Goal: Task Accomplishment & Management: Manage account settings

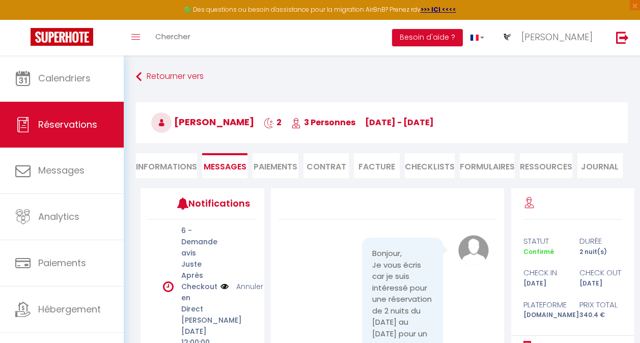
scroll to position [56, 0]
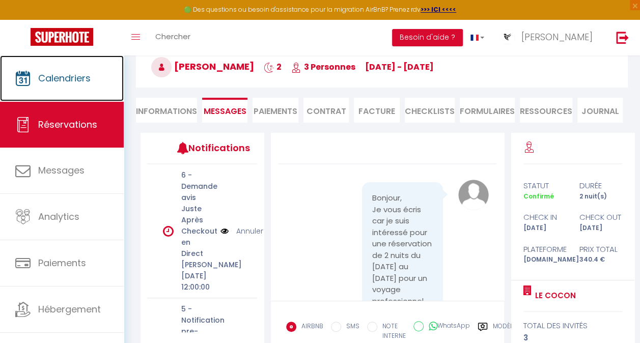
click at [74, 78] on span "Calendriers" at bounding box center [64, 78] width 52 height 13
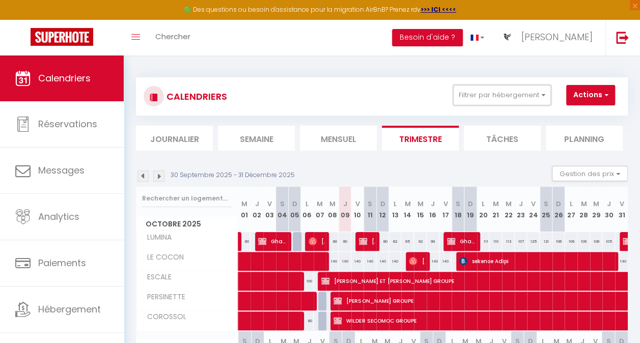
click at [536, 98] on button "Filtrer par hébergement" at bounding box center [502, 95] width 98 height 20
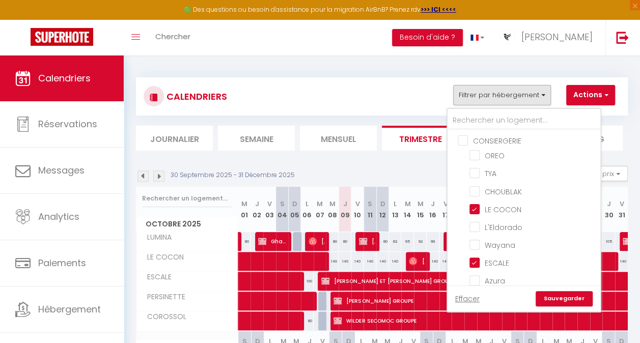
click at [482, 155] on input "OREO" at bounding box center [533, 155] width 127 height 10
checkbox input "true"
checkbox input "false"
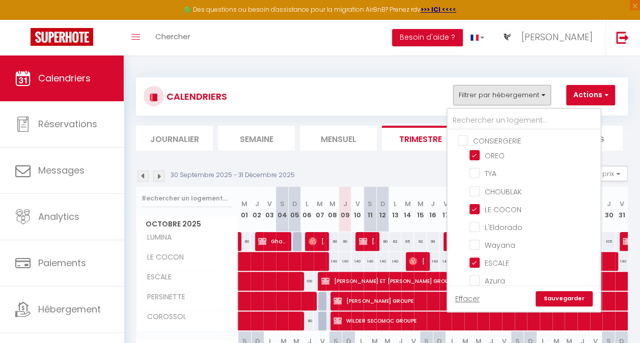
checkbox input "false"
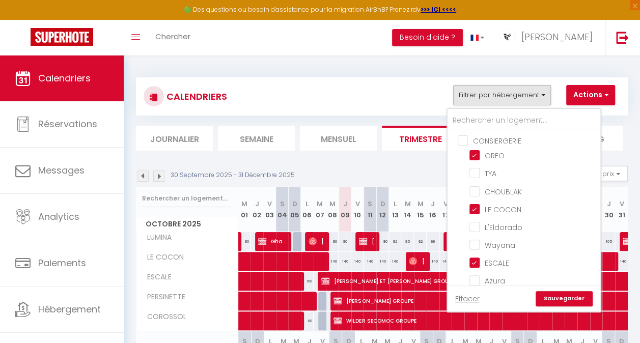
checkbox input "false"
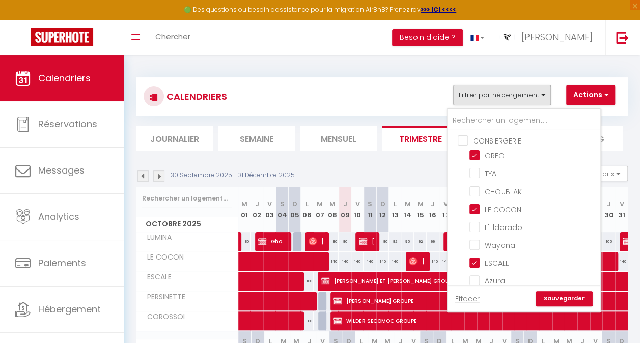
checkbox input "false"
click at [564, 302] on link "Sauvegarder" at bounding box center [564, 298] width 57 height 15
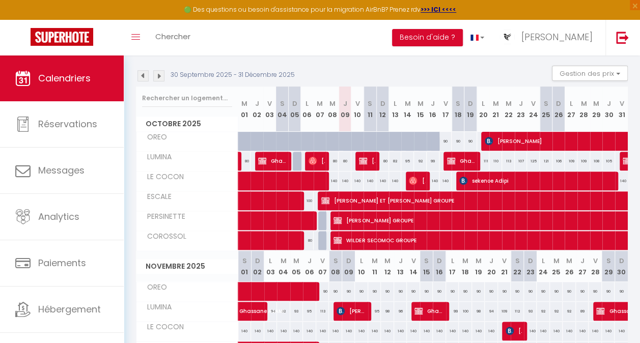
scroll to position [100, 0]
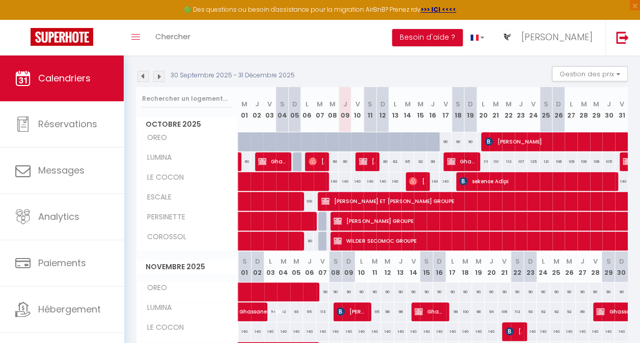
click at [356, 139] on div at bounding box center [362, 147] width 13 height 19
type input "90"
type input "Ven 10 Octobre 2025"
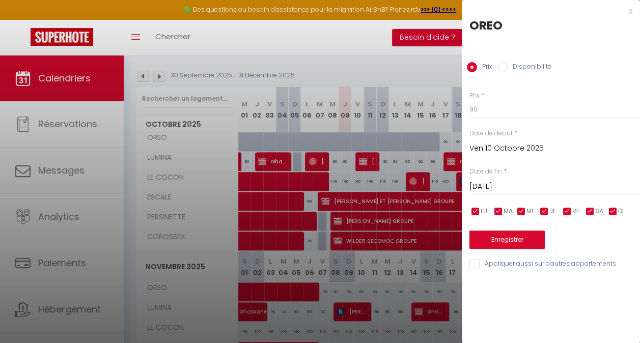
click at [501, 186] on input "[DATE]" at bounding box center [555, 186] width 171 height 13
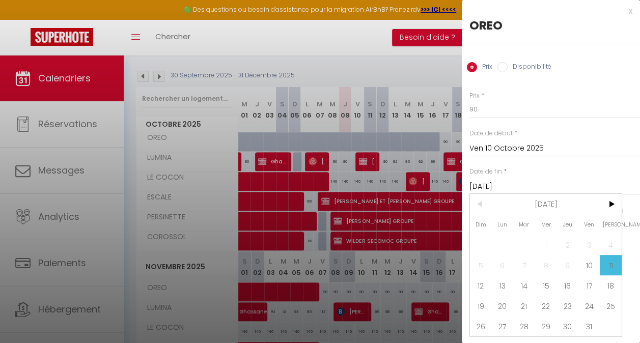
click at [486, 282] on span "12" at bounding box center [481, 286] width 22 height 20
type input "Dim 12 Octobre 2025"
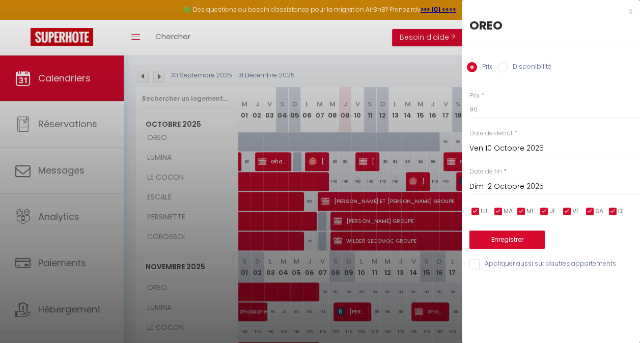
click at [532, 64] on label "Disponibilité" at bounding box center [530, 67] width 44 height 11
click at [508, 64] on input "Disponibilité" at bounding box center [503, 67] width 10 height 10
radio input "true"
radio input "false"
click at [503, 241] on button "Enregistrer" at bounding box center [507, 241] width 75 height 18
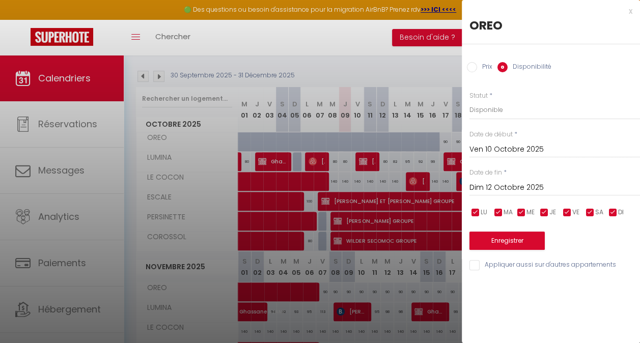
type input "Jeu 09 Octobre 2025"
type input "[DATE]"
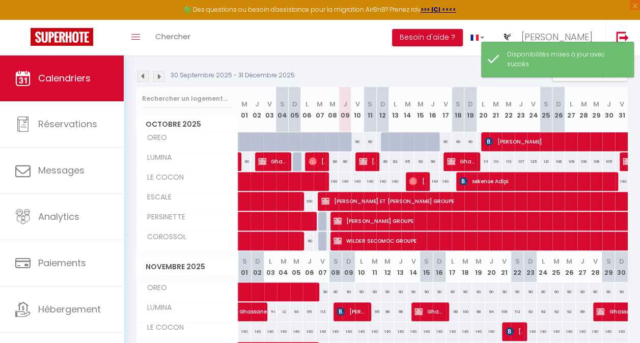
click at [384, 143] on div at bounding box center [387, 141] width 13 height 19
select select "1"
type input "Dim 12 Octobre 2025"
type input "Lun 13 Octobre 2025"
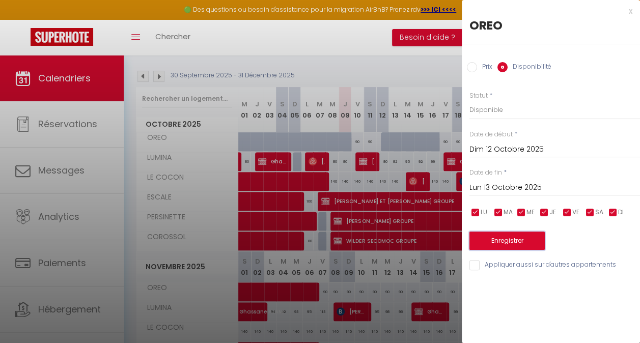
click at [506, 233] on button "Enregistrer" at bounding box center [507, 241] width 75 height 18
type input "[DATE]"
type input "Dim 12 Octobre 2025"
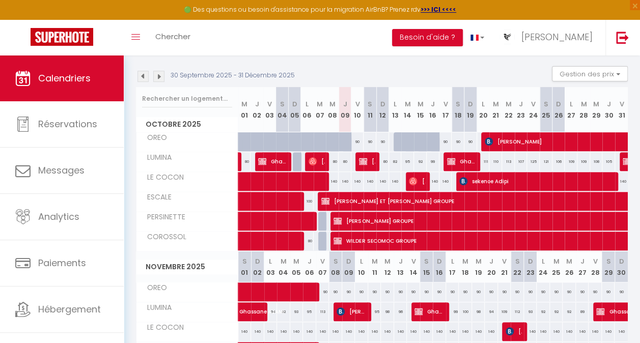
scroll to position [0, 0]
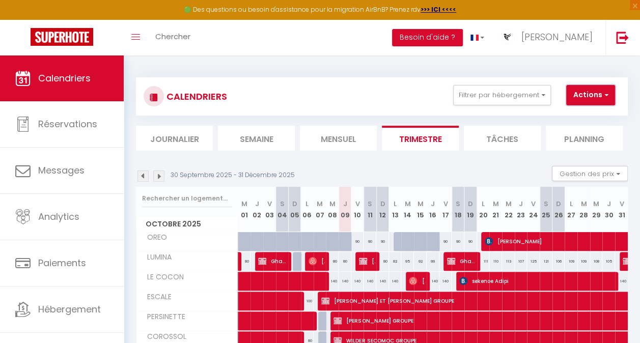
click at [594, 99] on button "Actions" at bounding box center [591, 95] width 49 height 20
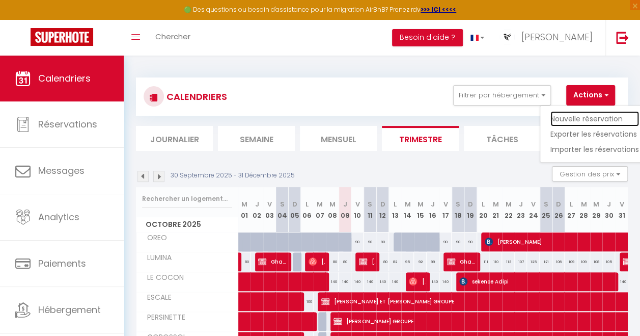
click at [578, 119] on link "Nouvelle réservation" at bounding box center [595, 118] width 89 height 15
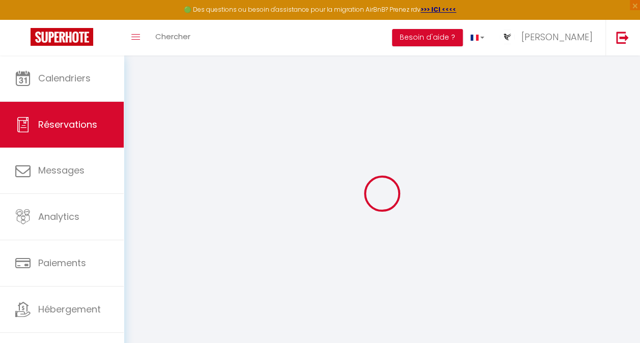
select select
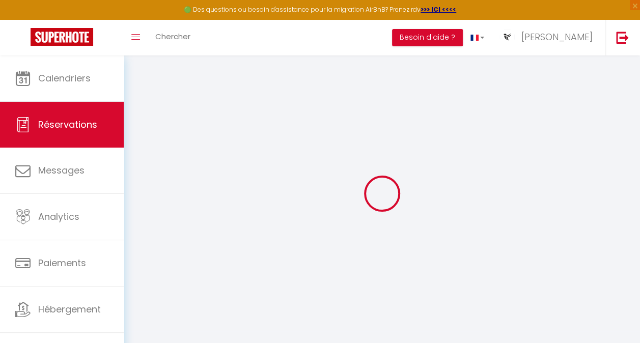
select select
checkbox input "false"
select select
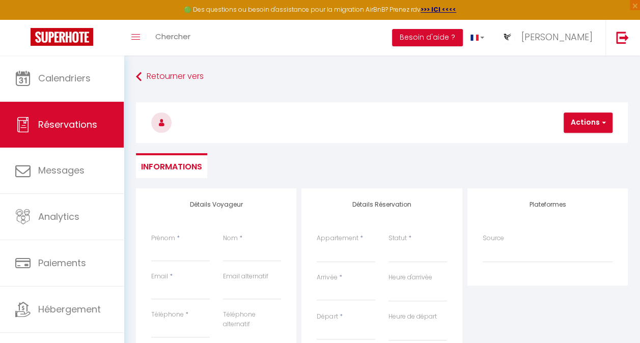
select select
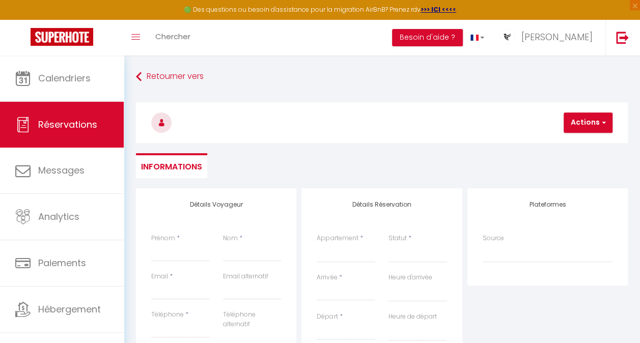
select select
checkbox input "false"
select select
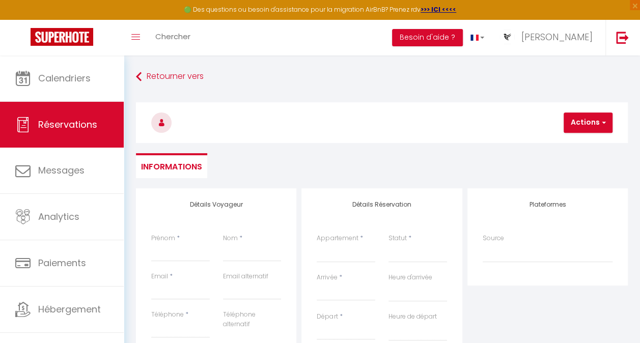
select select
checkbox input "false"
select select
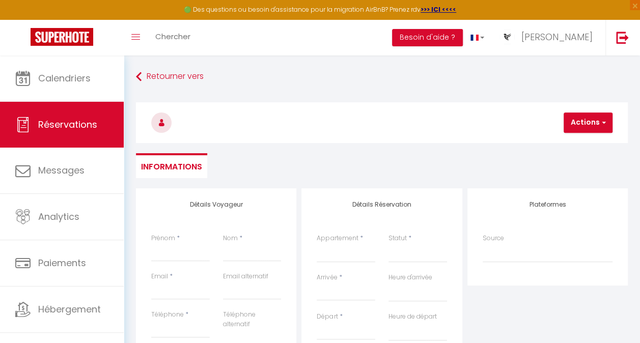
select select
click at [203, 257] on input "Prénom" at bounding box center [180, 253] width 59 height 18
type input "r"
select select
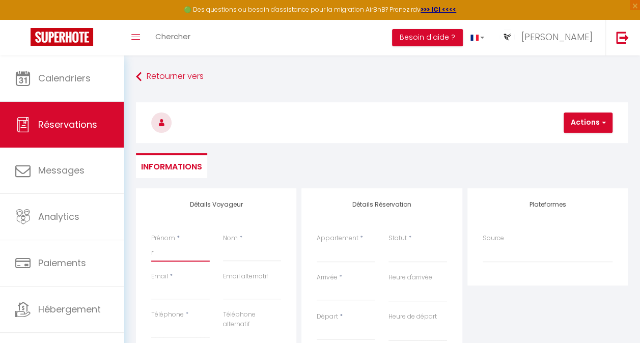
select select
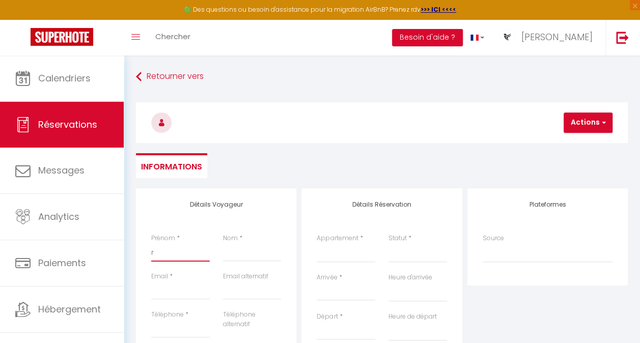
checkbox input "false"
type input "ro"
select select
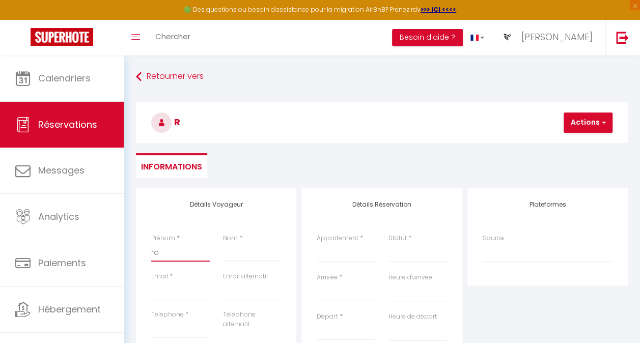
select select
checkbox input "false"
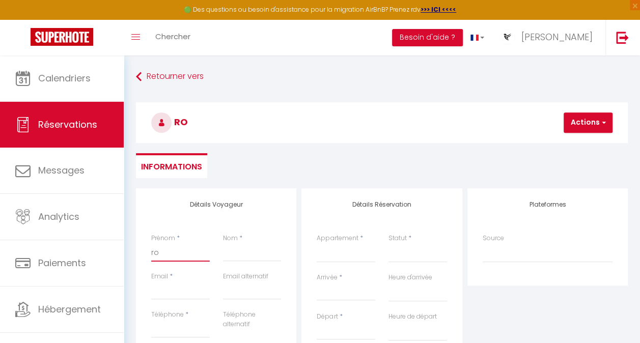
type input "[PERSON_NAME]"
select select
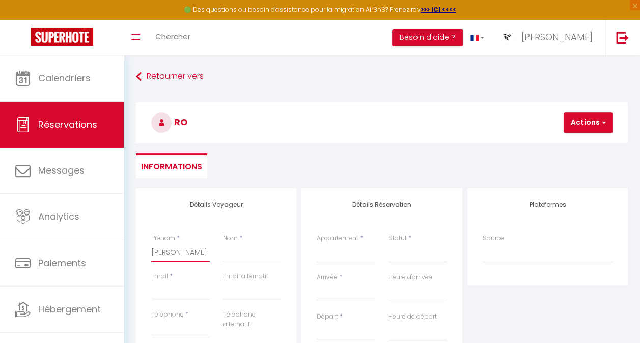
select select
checkbox input "false"
type input "rona"
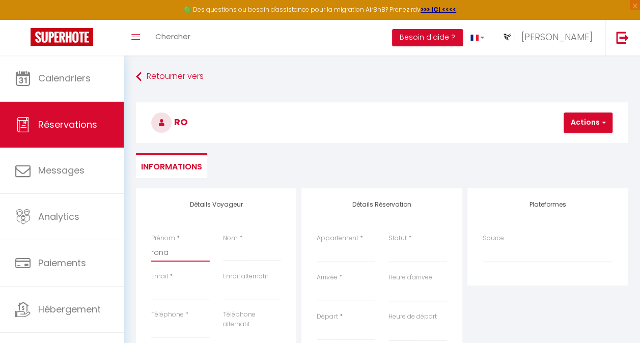
select select
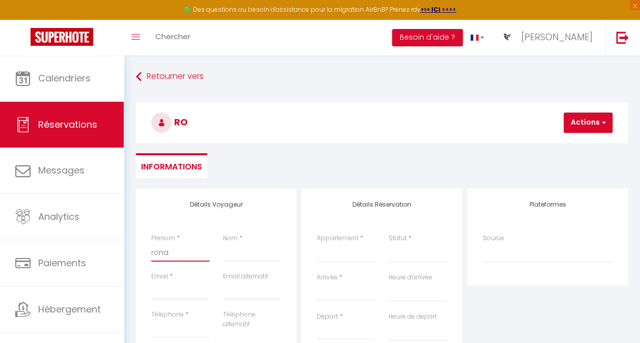
select select
checkbox input "false"
type input "ronan"
select select
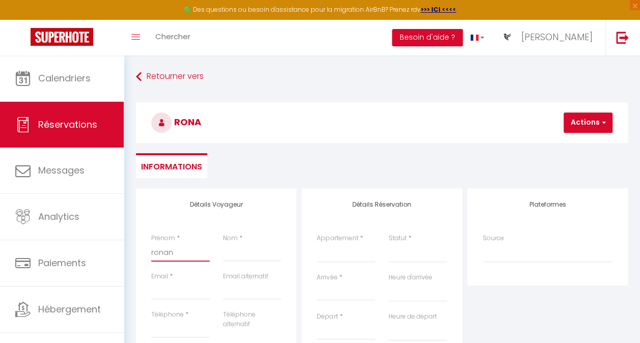
select select
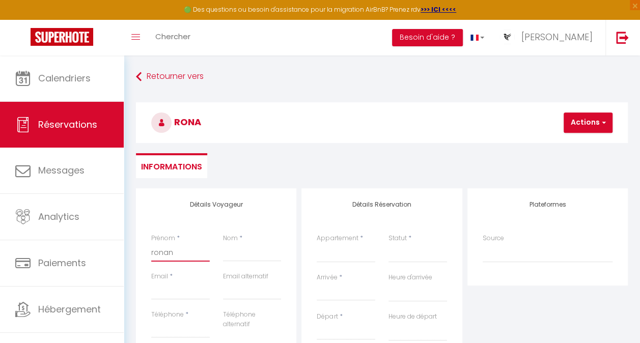
select select
checkbox input "false"
type input "ronan"
click at [237, 259] on input "Nom" at bounding box center [252, 253] width 59 height 18
type input "L"
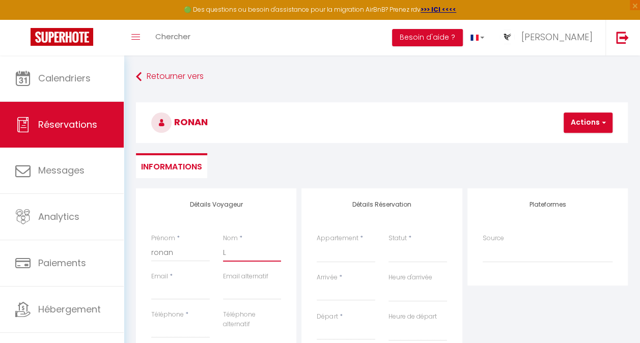
select select
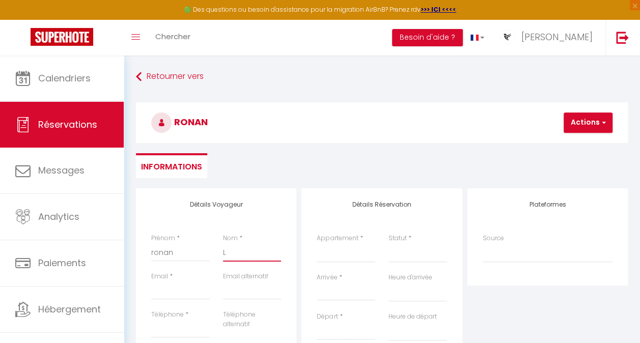
select select
checkbox input "false"
type input "LE"
select select
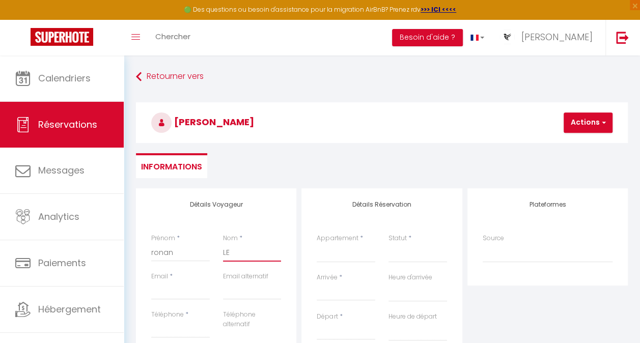
select select
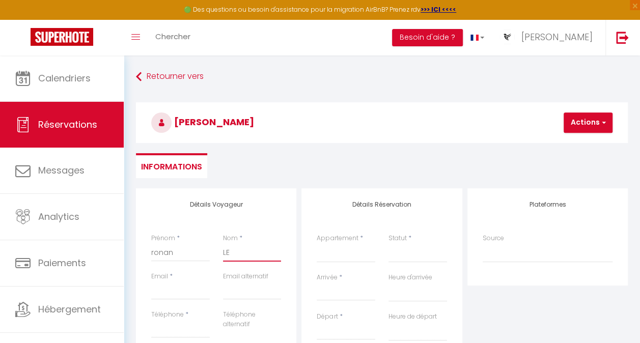
select select
checkbox input "false"
type input "LEI"
select select
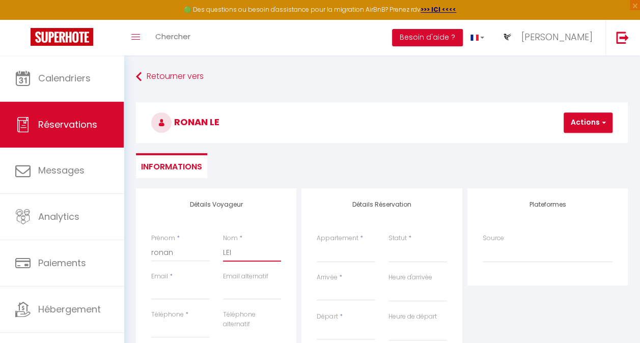
select select
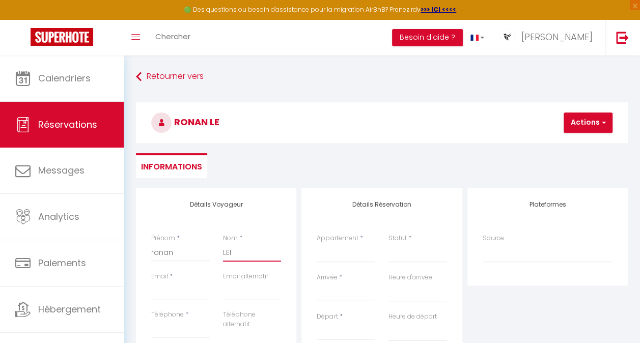
checkbox input "false"
type input "LEIT"
select select
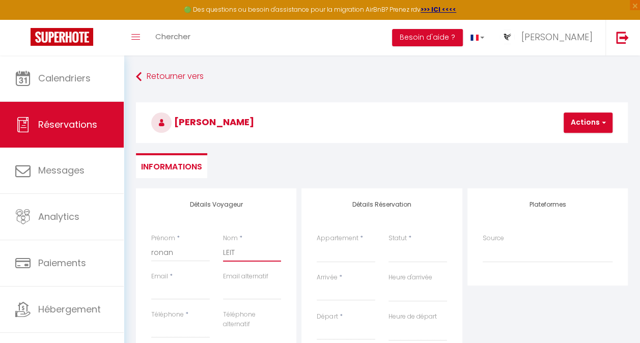
select select
checkbox input "false"
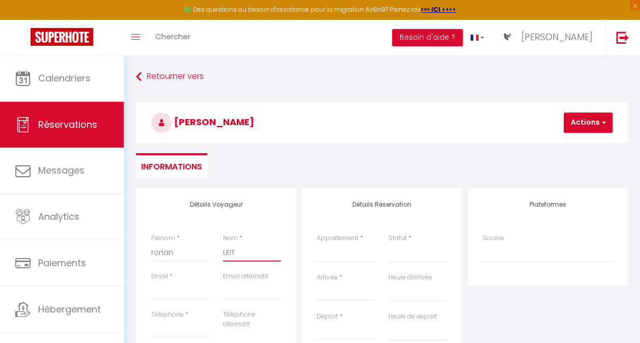
type input "LEITA"
select select
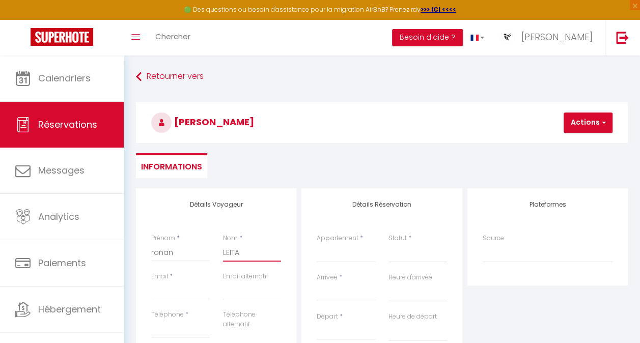
select select
checkbox input "false"
type input "LEITAR"
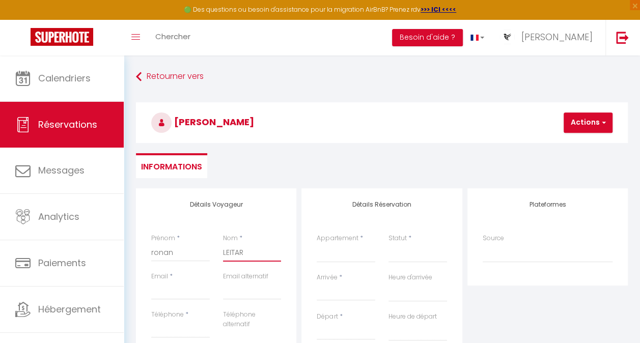
select select
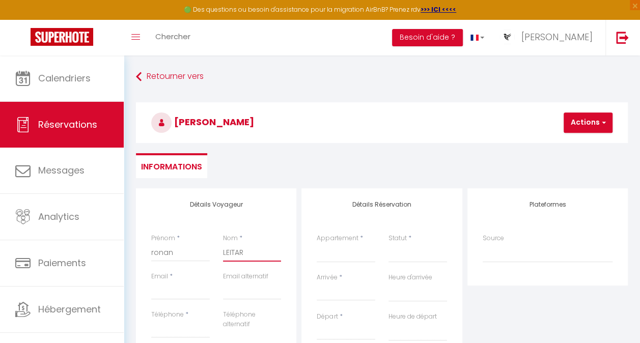
select select
checkbox input "false"
type input "LEITARD"
select select
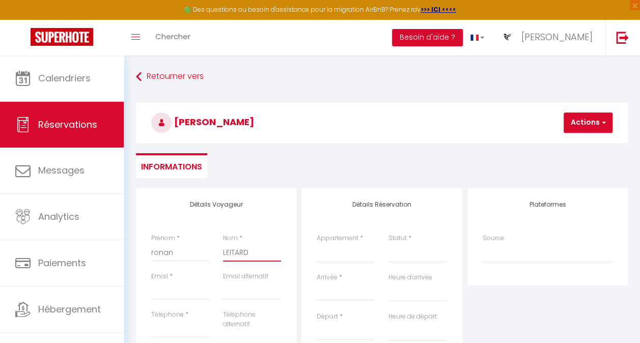
select select
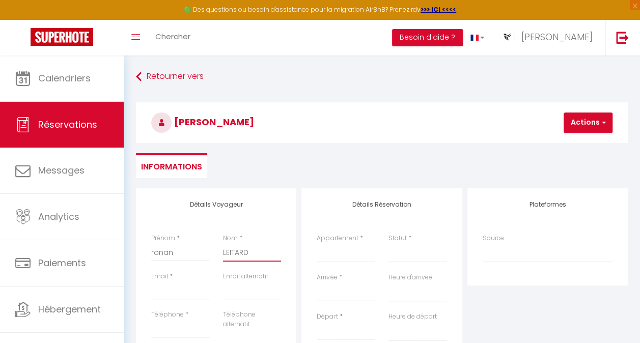
select select
checkbox input "false"
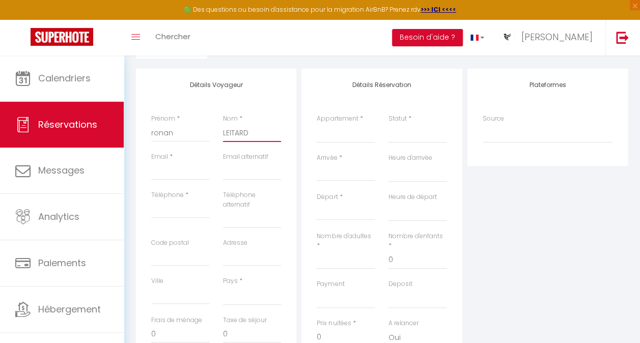
scroll to position [167, 0]
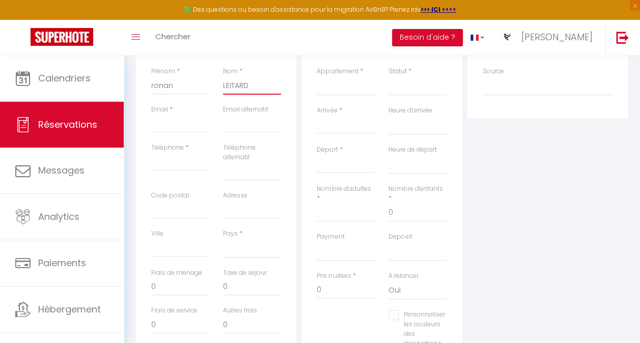
type input "LEITARD"
click at [190, 121] on input "Email client" at bounding box center [180, 124] width 59 height 18
select select
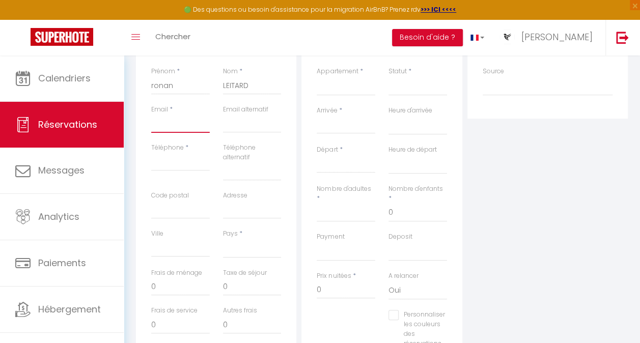
select select
checkbox input "false"
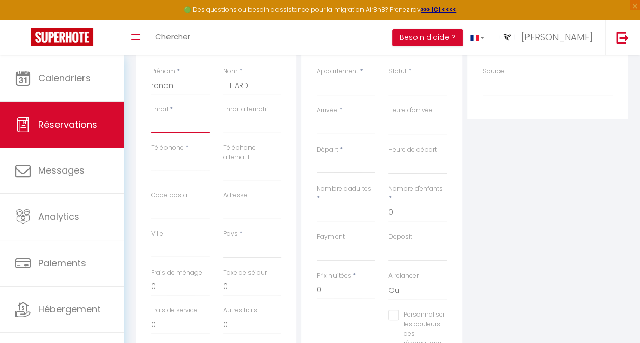
paste input "[EMAIL_ADDRESS][DOMAIN_NAME]"
type input "[EMAIL_ADDRESS][DOMAIN_NAME]"
select select
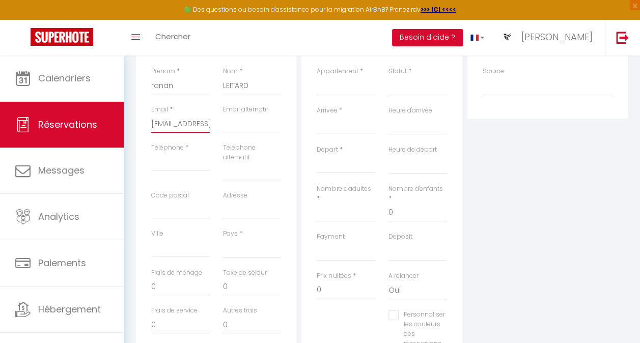
select select
checkbox input "false"
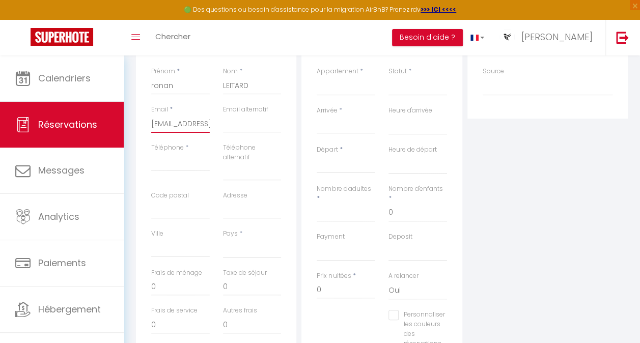
scroll to position [0, 6]
type input "[EMAIL_ADDRESS][DOMAIN_NAME]"
click at [174, 165] on input "Téléphone" at bounding box center [180, 162] width 59 height 18
type input "à"
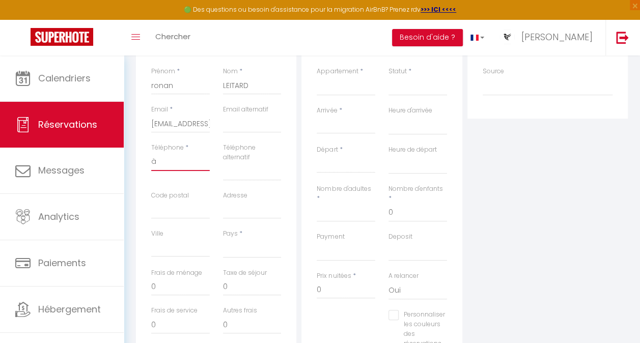
select select
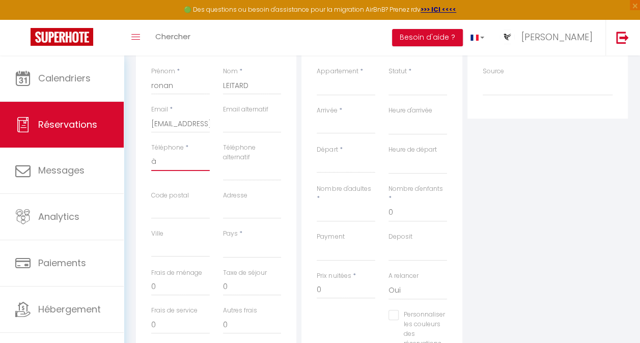
select select
checkbox input "false"
select select
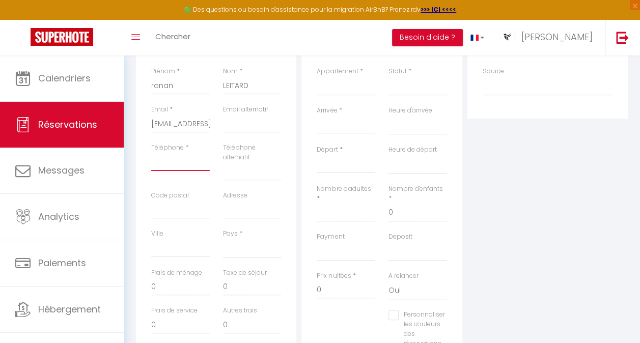
select select
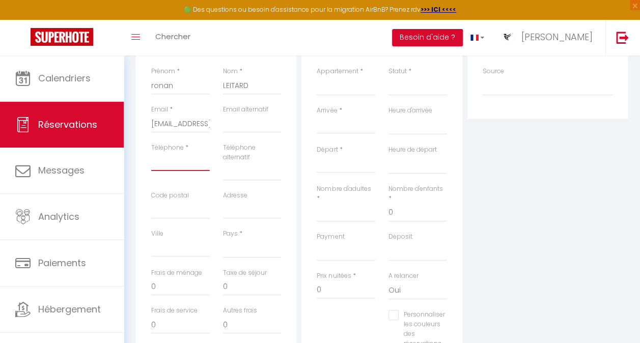
checkbox input "false"
type input "0"
select select
click at [343, 82] on select "PERLE NOIRE CHOUBLAK LUMINA LE COCON LUMINA ROYAL L'Eldorado LUMINA KANOPÉ RESI…" at bounding box center [346, 85] width 59 height 19
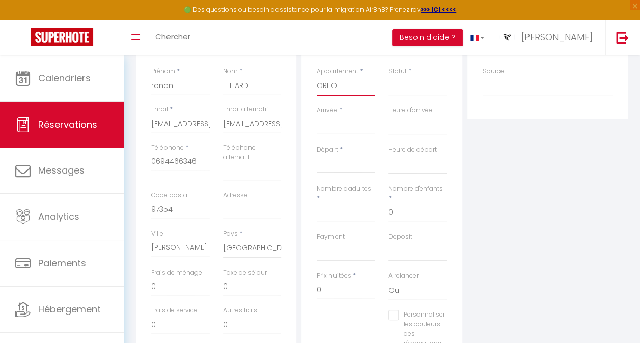
click at [317, 76] on select "PERLE NOIRE CHOUBLAK LUMINA LE COCON LUMINA ROYAL L'Eldorado LUMINA KANOPÉ RESI…" at bounding box center [346, 85] width 59 height 19
click at [329, 91] on select "PERLE NOIRE CHOUBLAK LUMINA LE COCON LUMINA ROYAL L'Eldorado LUMINA KANOPÉ RESI…" at bounding box center [346, 85] width 59 height 19
click at [317, 76] on select "PERLE NOIRE CHOUBLAK LUMINA LE COCON LUMINA ROYAL L'Eldorado LUMINA KANOPÉ RESI…" at bounding box center [346, 85] width 59 height 19
click at [331, 121] on input "Arrivée" at bounding box center [346, 125] width 59 height 13
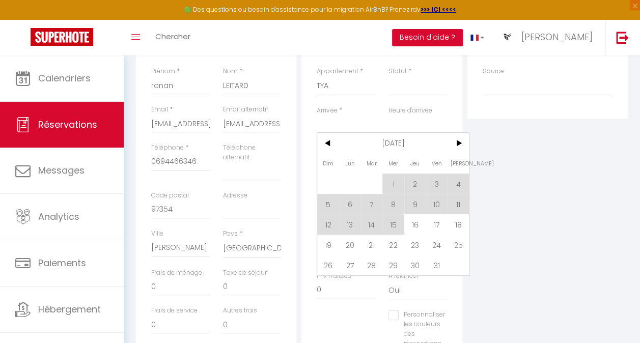
click at [523, 150] on div "Plateformes Source Direct [DOMAIN_NAME] [DOMAIN_NAME] Chalet montagne Expedia G…" at bounding box center [548, 208] width 166 height 374
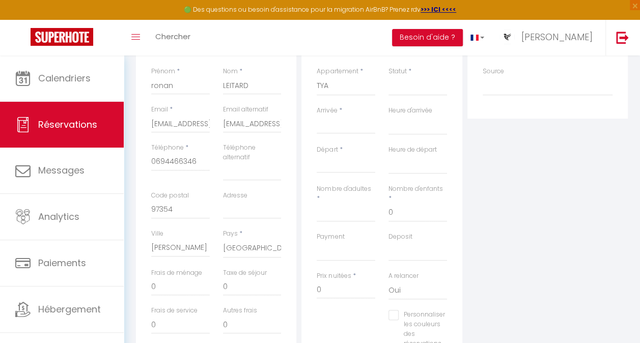
click at [354, 126] on input "Arrivée" at bounding box center [346, 125] width 59 height 13
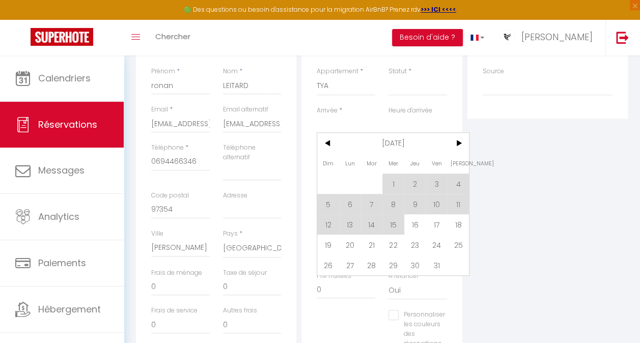
click at [436, 203] on span "10" at bounding box center [437, 204] width 22 height 20
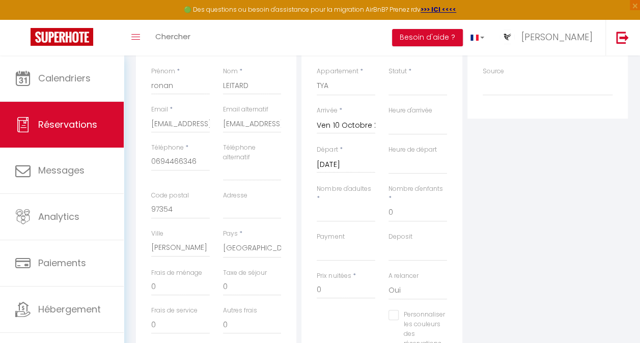
click at [361, 164] on input "[DATE]" at bounding box center [346, 164] width 59 height 13
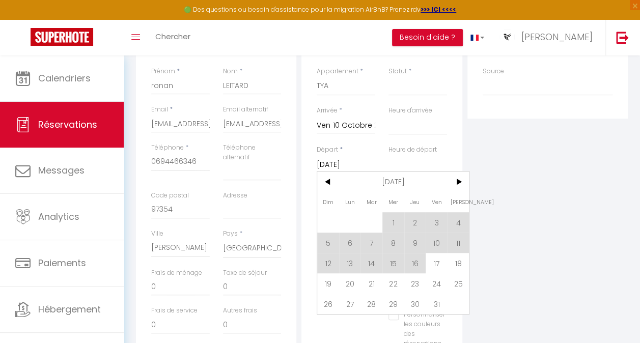
click at [351, 263] on span "13" at bounding box center [350, 263] width 22 height 20
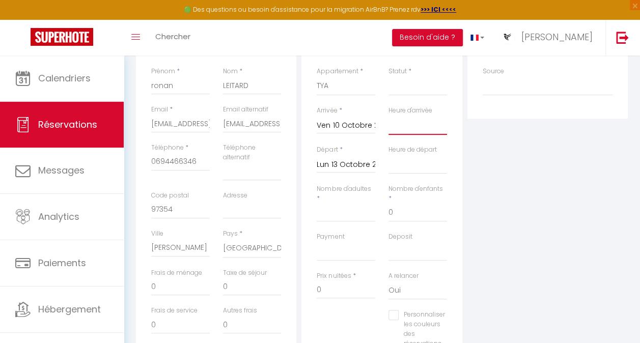
click at [419, 131] on select "00:00 00:30 01:00 01:30 02:00 02:30 03:00 03:30 04:00 04:30 05:00 05:30 06:00 0…" at bounding box center [418, 125] width 59 height 19
click at [389, 116] on select "00:00 00:30 01:00 01:30 02:00 02:30 03:00 03:30 04:00 04:30 05:00 05:30 06:00 0…" at bounding box center [418, 125] width 59 height 19
click at [418, 167] on select "00:00 00:30 01:00 01:30 02:00 02:30 03:00 03:30 04:00 04:30 05:00 05:30 06:00 0…" at bounding box center [418, 164] width 59 height 19
click at [389, 155] on select "00:00 00:30 01:00 01:30 02:00 02:30 03:00 03:30 04:00 04:30 05:00 05:30 06:00 0…" at bounding box center [418, 164] width 59 height 19
click at [345, 225] on div "Nombre d'adultes *" at bounding box center [346, 208] width 72 height 48
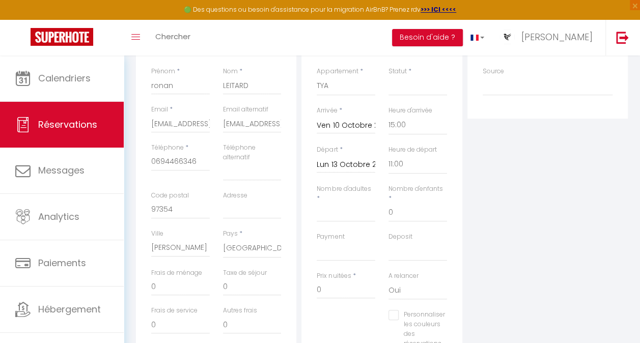
click at [343, 224] on div "Nombre d'adultes *" at bounding box center [346, 208] width 72 height 48
click at [343, 217] on input "Nombre d'adultes" at bounding box center [346, 213] width 59 height 18
click at [513, 194] on div "Plateformes Source Direct [DOMAIN_NAME] [DOMAIN_NAME] Chalet montagne Expedia G…" at bounding box center [548, 208] width 166 height 374
click at [346, 245] on select "OK KO" at bounding box center [346, 251] width 59 height 19
click at [317, 242] on select "OK KO" at bounding box center [346, 251] width 59 height 19
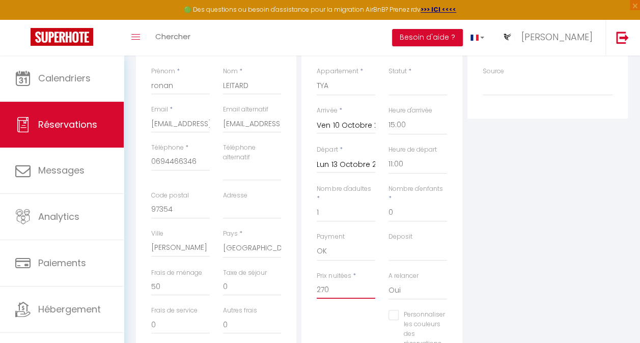
click at [348, 287] on input "270" at bounding box center [346, 290] width 59 height 18
click at [480, 258] on div "Plateformes Source Direct [DOMAIN_NAME] [DOMAIN_NAME] Chalet montagne Expedia G…" at bounding box center [548, 208] width 166 height 374
click at [407, 251] on select "OK KO" at bounding box center [418, 251] width 59 height 19
click at [389, 242] on select "OK KO" at bounding box center [418, 251] width 59 height 19
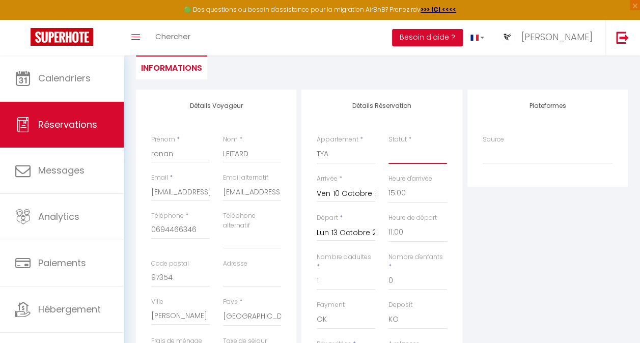
click at [411, 158] on select "Confirmé Non Confirmé [PERSON_NAME] par le voyageur No Show Request" at bounding box center [418, 154] width 59 height 19
click at [389, 145] on select "Confirmé Non Confirmé [PERSON_NAME] par le voyageur No Show Request" at bounding box center [418, 154] width 59 height 19
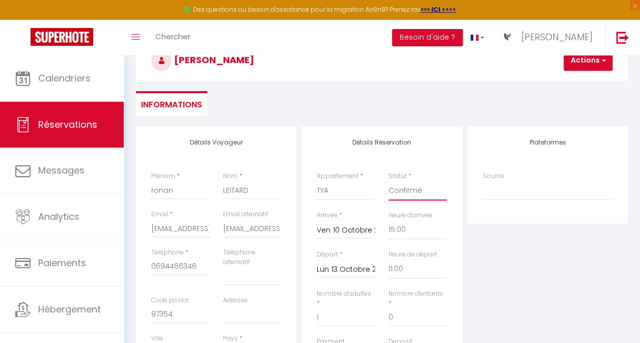
scroll to position [50, 0]
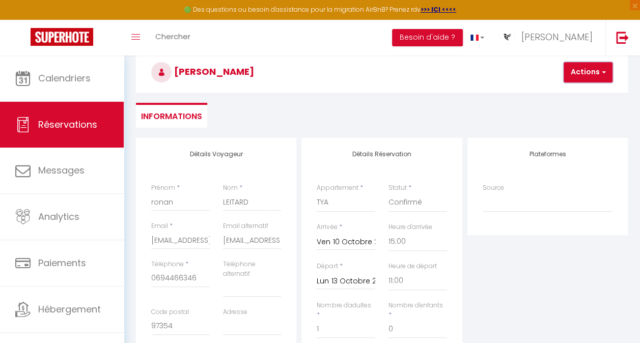
click at [584, 72] on button "Actions" at bounding box center [588, 72] width 49 height 20
click at [579, 90] on link "Enregistrer" at bounding box center [597, 94] width 81 height 13
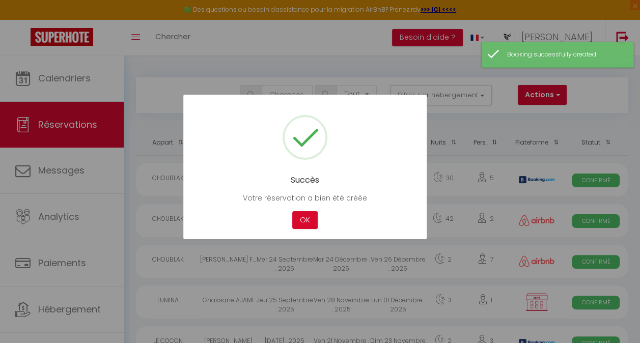
click at [306, 218] on button "OK" at bounding box center [304, 220] width 25 height 18
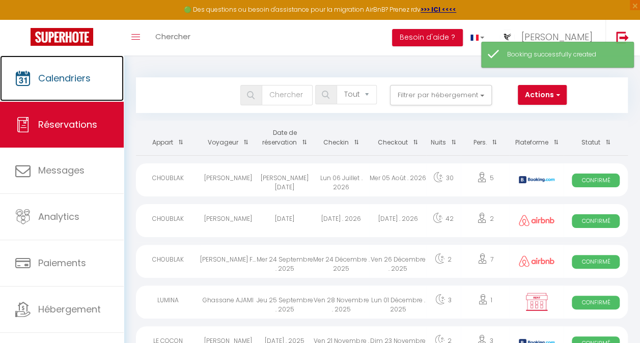
click at [61, 74] on span "Calendriers" at bounding box center [64, 78] width 52 height 13
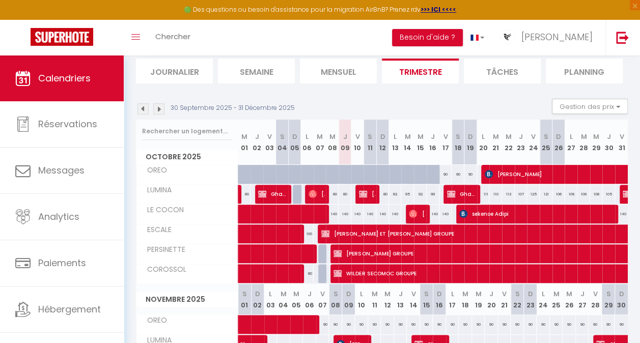
scroll to position [63, 0]
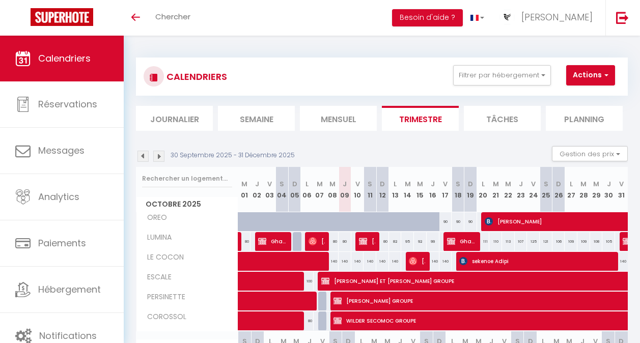
scroll to position [43, 0]
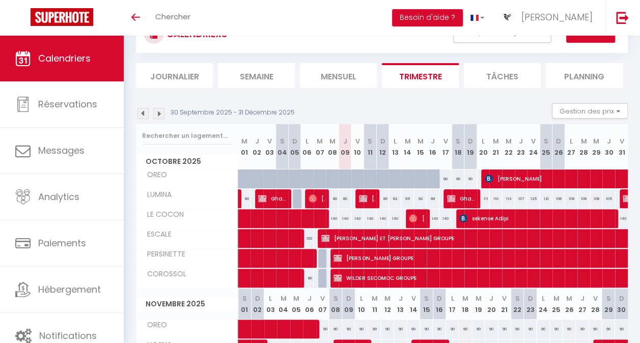
click at [416, 158] on th "M 15" at bounding box center [420, 146] width 13 height 45
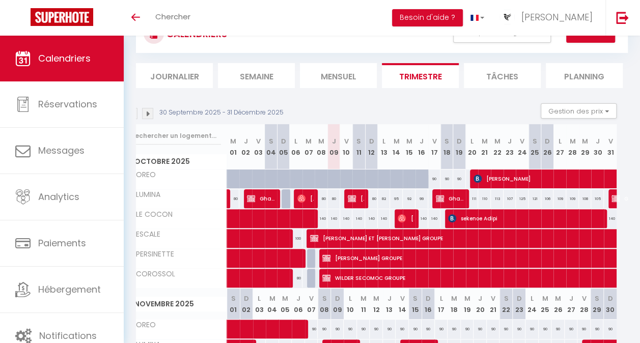
scroll to position [0, 0]
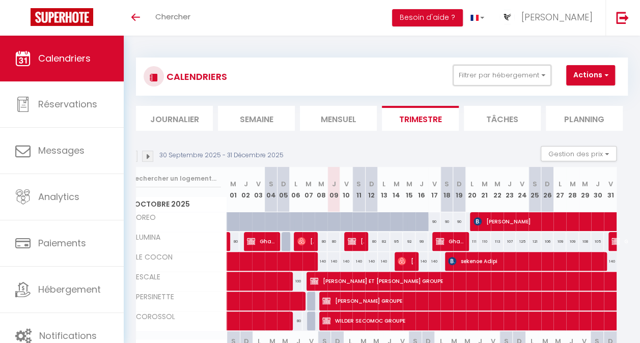
click at [515, 77] on button "Filtrer par hébergement" at bounding box center [502, 75] width 98 height 20
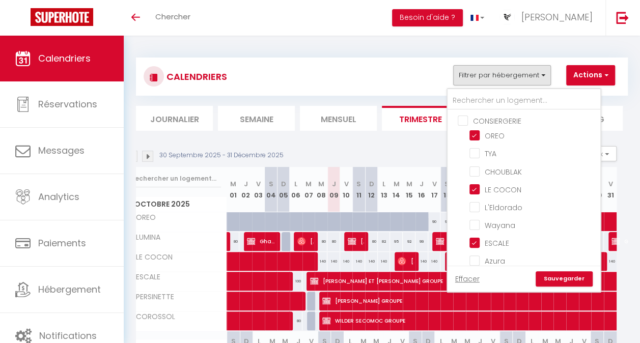
click at [483, 155] on input "TYA" at bounding box center [533, 153] width 127 height 10
checkbox input "true"
checkbox input "false"
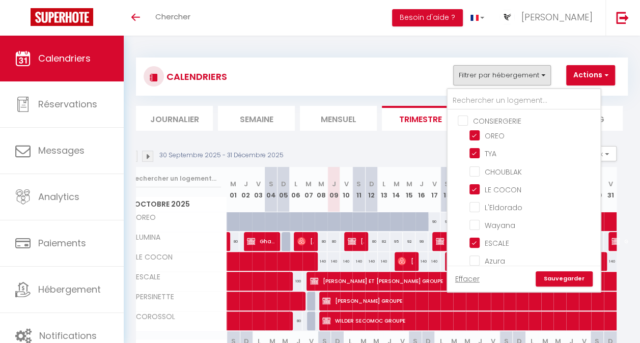
checkbox input "false"
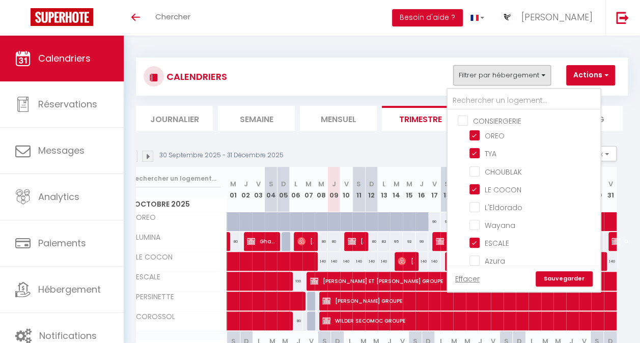
checkbox input "false"
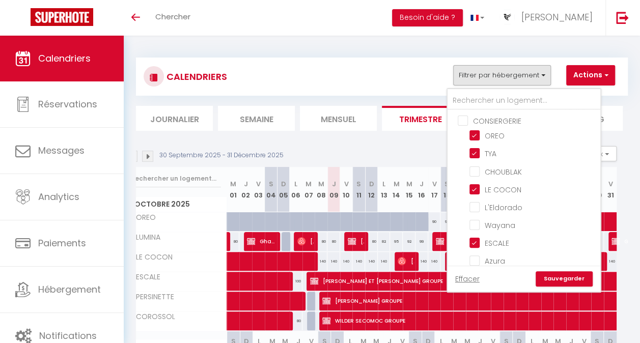
click at [560, 279] on link "Sauvegarder" at bounding box center [564, 279] width 57 height 15
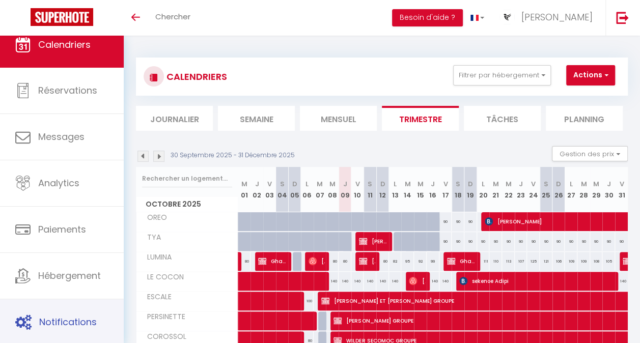
click at [78, 316] on span "Notifications" at bounding box center [68, 322] width 58 height 13
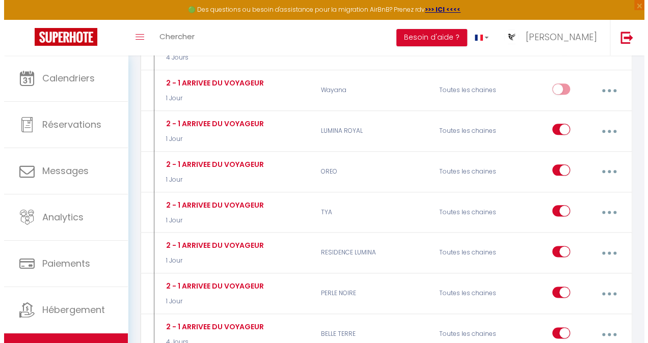
scroll to position [513, 0]
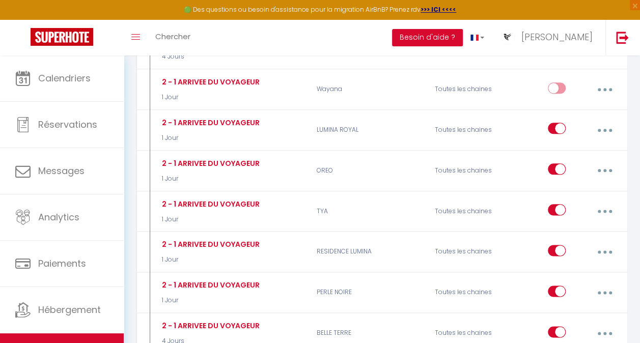
click at [604, 162] on button "button" at bounding box center [605, 170] width 27 height 19
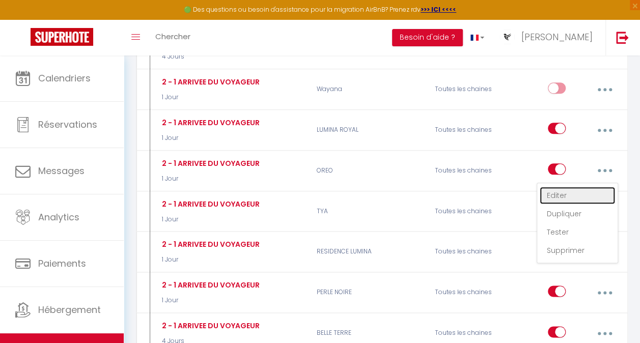
click at [560, 188] on link "Editer" at bounding box center [577, 195] width 75 height 17
type input "2 - 1 ARRIVEE DU VOYAGEUR"
select select "1 Jour"
select select "if_booking_is_paid"
checkbox input "true"
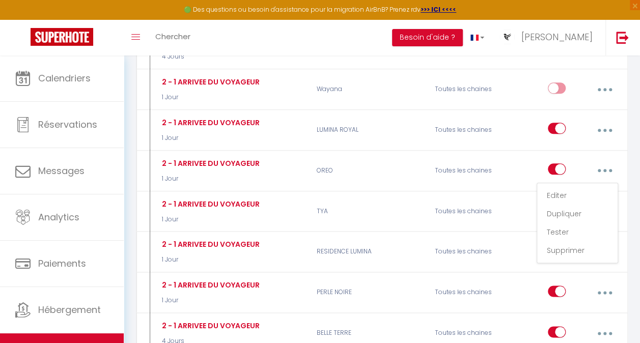
checkbox input "false"
radio input "true"
type input "VOS CODES ET VIDEO D'ACCES"
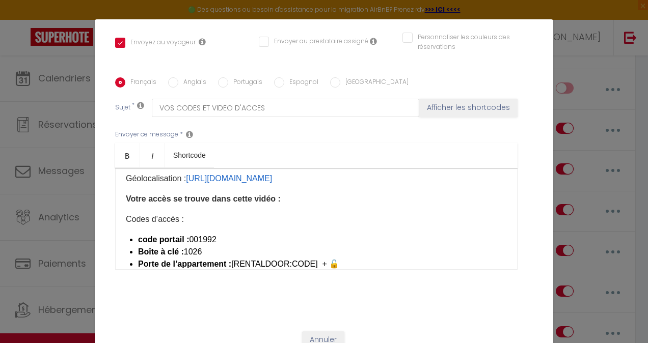
scroll to position [82, 0]
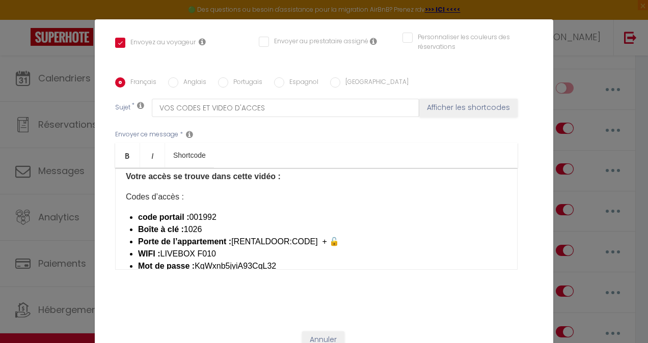
click at [217, 211] on li "code portail : ​001992" at bounding box center [322, 217] width 369 height 12
click at [216, 211] on li "code portail : ​0019923#" at bounding box center [322, 217] width 369 height 12
drag, startPoint x: 224, startPoint y: 201, endPoint x: 188, endPoint y: 207, distance: 37.2
click at [188, 211] on li "code portail : ​001992#" at bounding box center [322, 217] width 369 height 12
copy li "001992#"
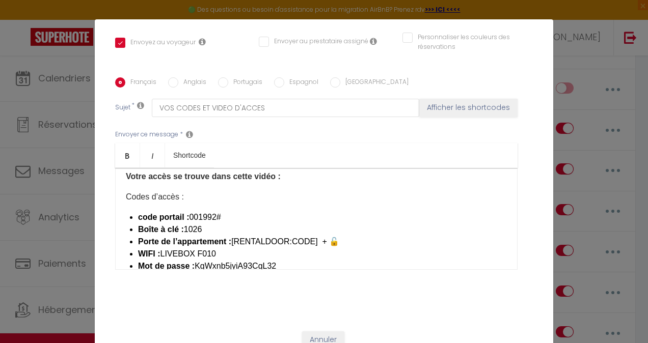
click at [193, 77] on label "Anglais" at bounding box center [192, 82] width 28 height 11
click at [178, 77] on input "Anglais" at bounding box center [173, 82] width 10 height 10
radio input "true"
checkbox input "true"
checkbox input "false"
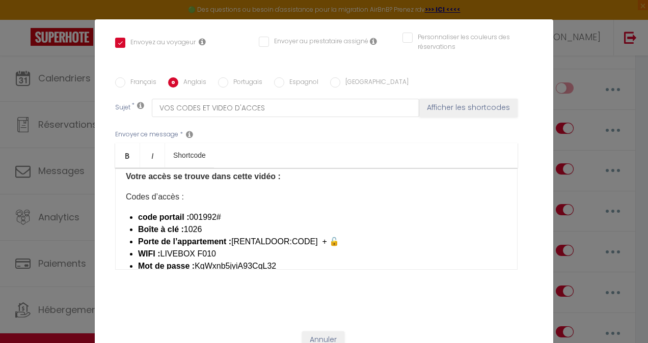
checkbox input "false"
type input "ACCESS CODES AND VIDEO"
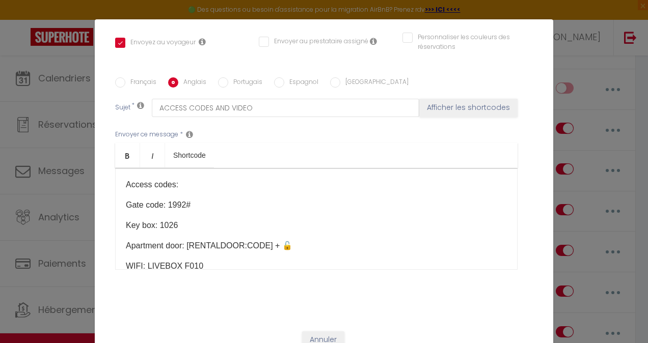
click at [165, 199] on p "Gate code: 1992#" at bounding box center [316, 205] width 381 height 12
checkbox input "true"
checkbox input "false"
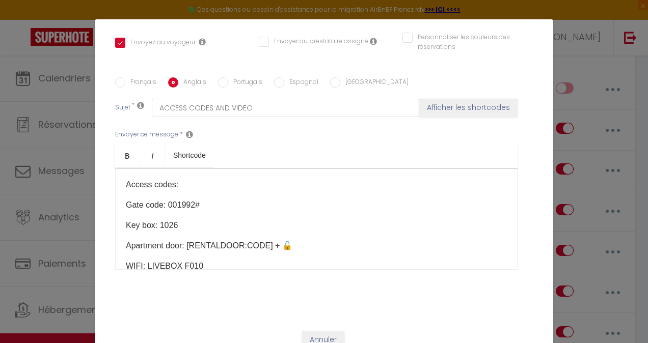
scroll to position [213, 0]
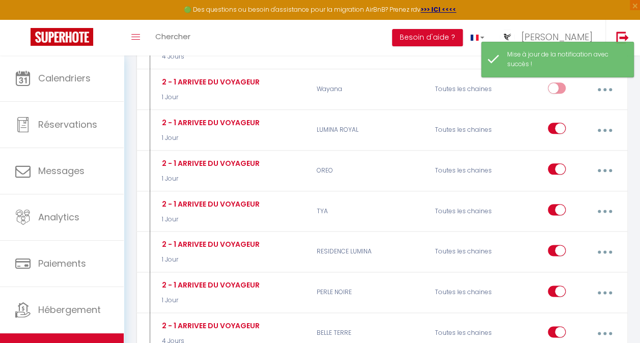
click at [607, 205] on button "button" at bounding box center [605, 211] width 27 height 19
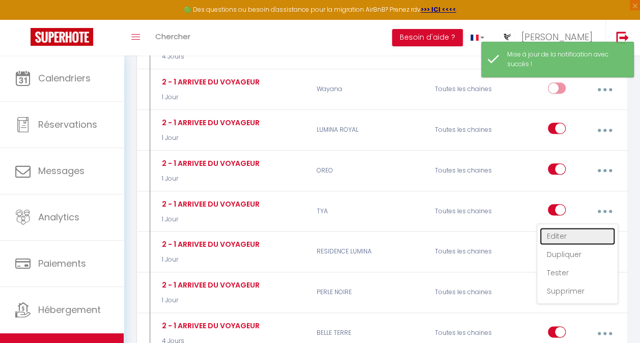
click at [563, 229] on link "Editer" at bounding box center [577, 236] width 75 height 17
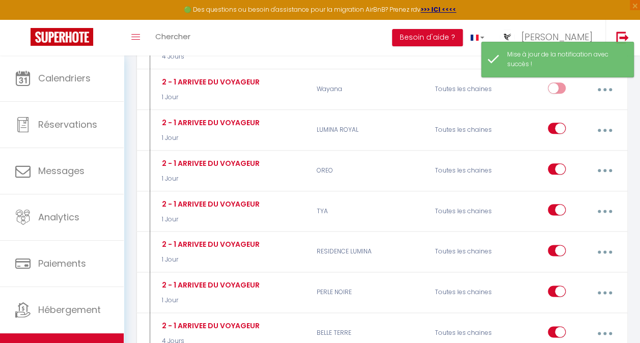
type input "2 - 1 ARRIVEE DU VOYAGEUR"
select select "1 Jour"
select select "if_booking_is_paid"
checkbox input "true"
checkbox input "false"
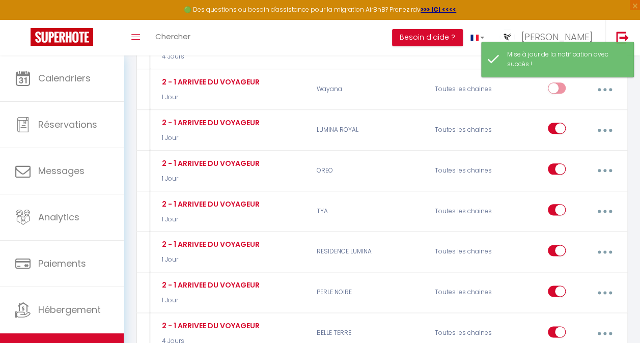
checkbox input "false"
radio input "true"
type input "VOS CODES ET VIDEO D'ACCES"
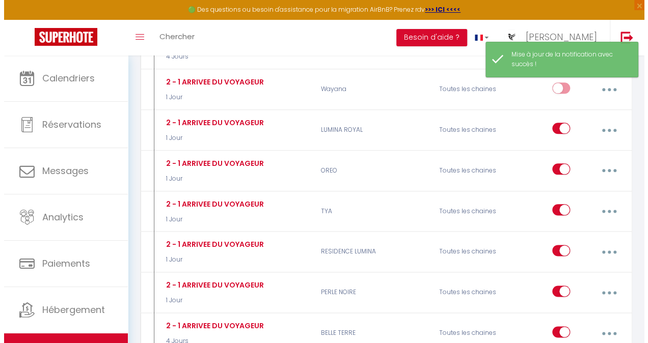
scroll to position [94, 0]
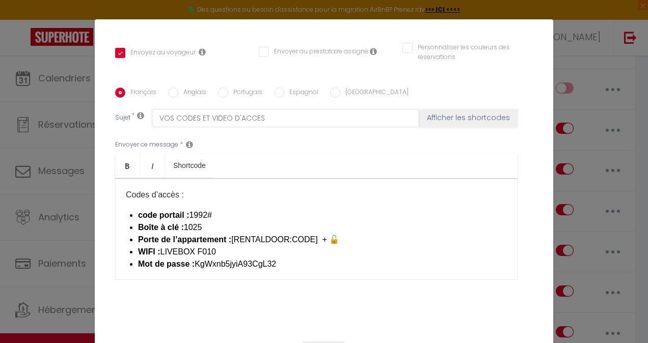
click at [190, 209] on li "code portail : ​1992#" at bounding box center [322, 215] width 369 height 12
click at [188, 209] on li "code portail : ​1992#" at bounding box center [322, 215] width 369 height 12
click at [191, 88] on label "Anglais" at bounding box center [192, 93] width 28 height 11
click at [178, 88] on input "Anglais" at bounding box center [173, 93] width 10 height 10
radio input "true"
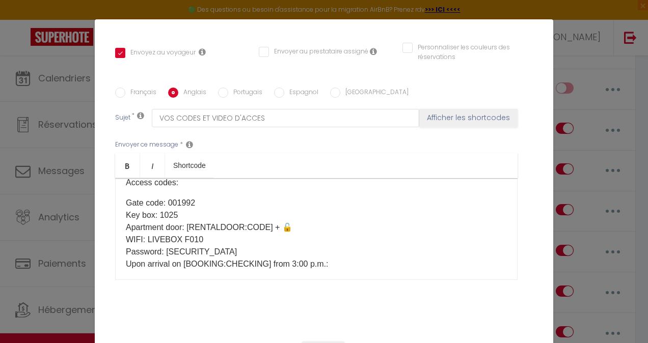
checkbox input "true"
checkbox input "false"
type input "ACCESS CODES AND VIDEO"
click at [194, 197] on p "Gate code: 001992 Key box: 1025 Apartment door: [RENTALDOOR:CODE] + 🔓​​​​ WIFI:…" at bounding box center [316, 233] width 381 height 73
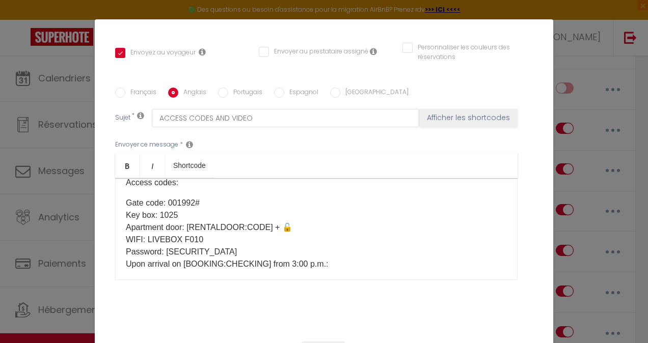
scroll to position [224, 0]
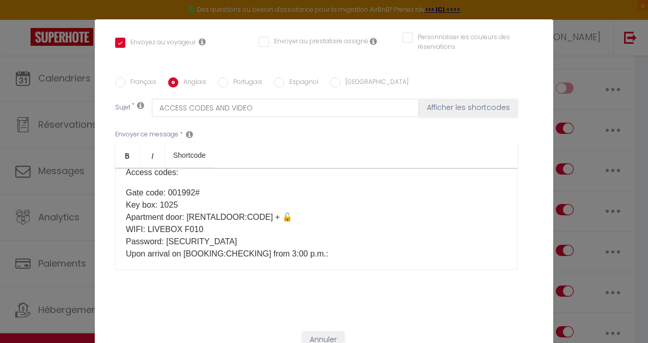
checkbox input "true"
checkbox input "false"
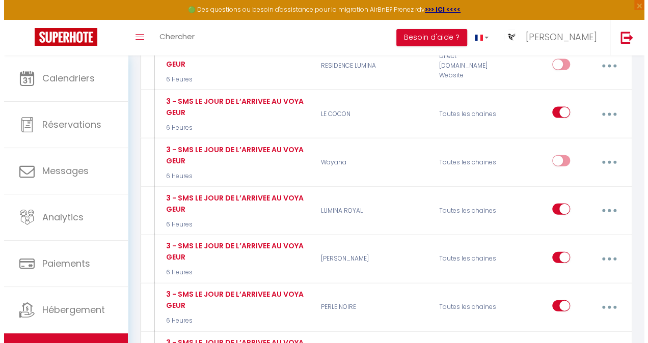
scroll to position [1079, 0]
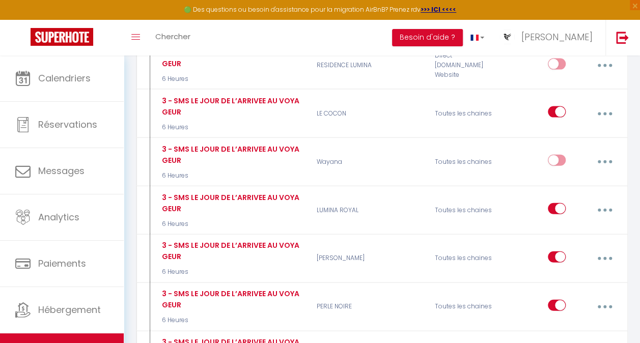
click at [599, 249] on button "button" at bounding box center [605, 258] width 27 height 19
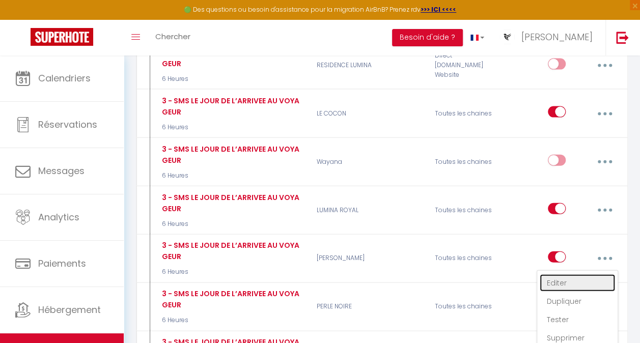
click at [553, 275] on link "Editer" at bounding box center [577, 283] width 75 height 17
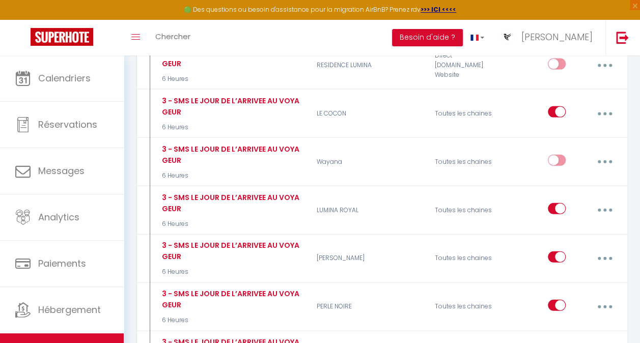
type input "3 - SMS LE JOUR DE L’ARRIVEE AU VOYAGEUR"
select select "sms"
select select "6 Heures"
select select "if_booking_is_paid"
checkbox input "true"
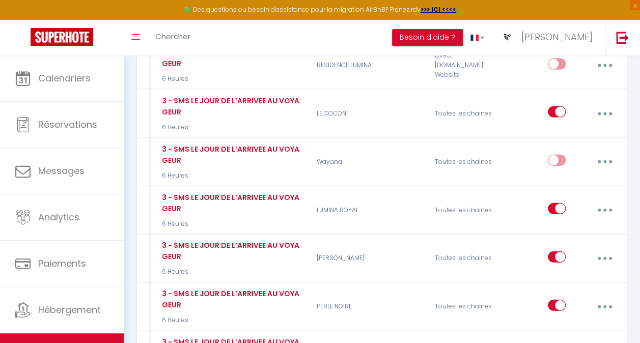
checkbox input "false"
radio input "true"
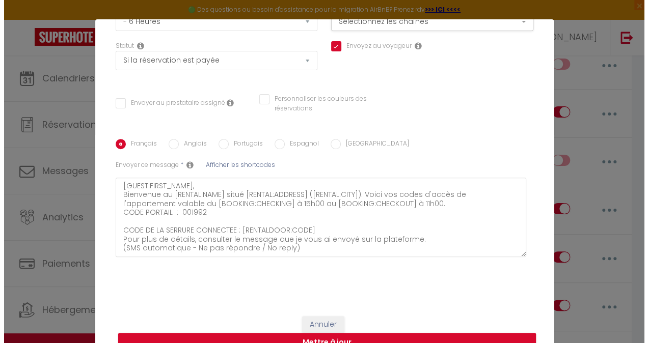
scroll to position [144, 0]
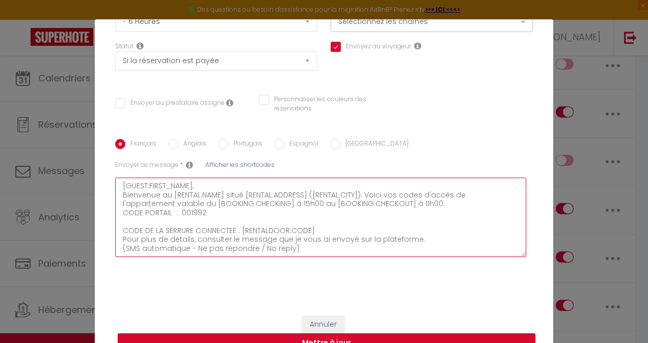
click at [203, 211] on textarea "[GUEST:FIRST_NAME], Bienvenue au [RENTAL:NAME] situé [RENTAL:ADDRESS] ([RENTAL:…" at bounding box center [320, 217] width 411 height 79
type textarea "[GUEST:FIRST_NAME], Bienvenue au [RENTAL:NAME] situé [RENTAL:ADDRESS] ([RENTAL:…"
checkbox input "true"
checkbox input "false"
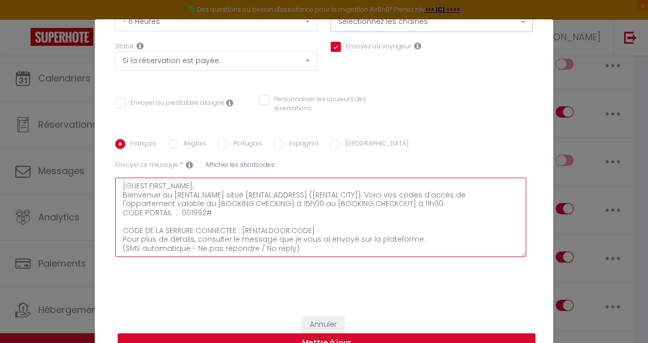
type textarea "[GUEST:FIRST_NAME], Bienvenue au [RENTAL:NAME] situé [RENTAL:ADDRESS] ([RENTAL:…"
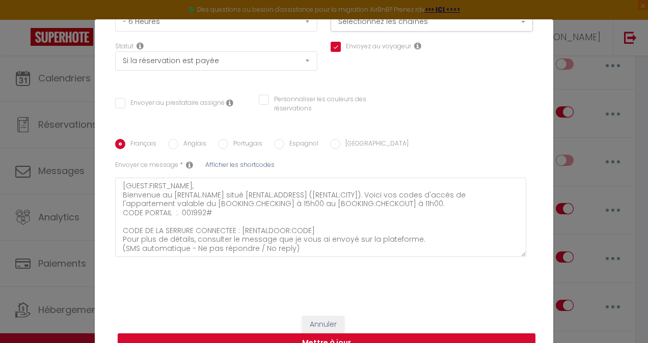
click at [178, 146] on label "Anglais" at bounding box center [192, 144] width 28 height 11
click at [174, 146] on input "Anglais" at bounding box center [173, 144] width 10 height 10
radio input "true"
checkbox input "true"
checkbox input "false"
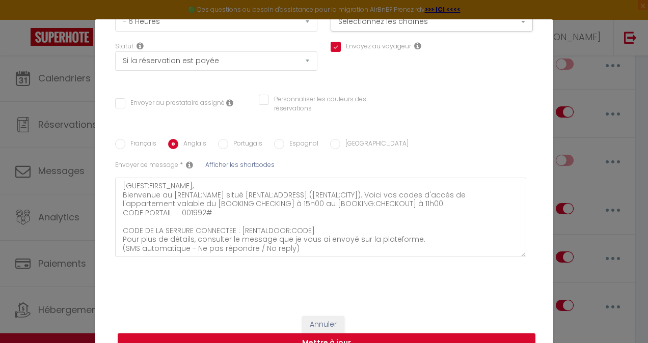
checkbox input "false"
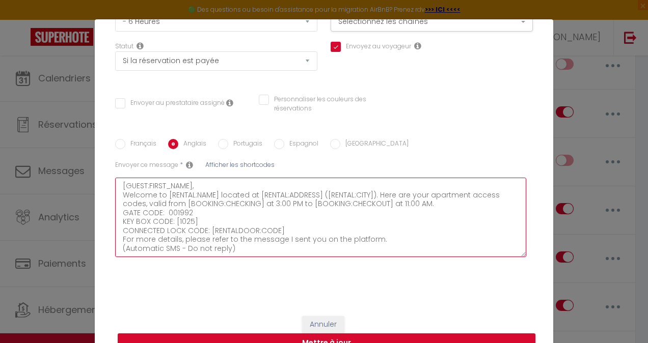
click at [188, 214] on textarea "[GUEST:FIRST_NAME], Welcome to [RENTAL:NAME] located at [RENTAL:ADDRESS] ([RENT…" at bounding box center [320, 217] width 411 height 79
type textarea "[GUEST:FIRST_NAME], Welcome to [RENTAL:NAME] located at [RENTAL:ADDRESS] ([RENT…"
checkbox input "true"
checkbox input "false"
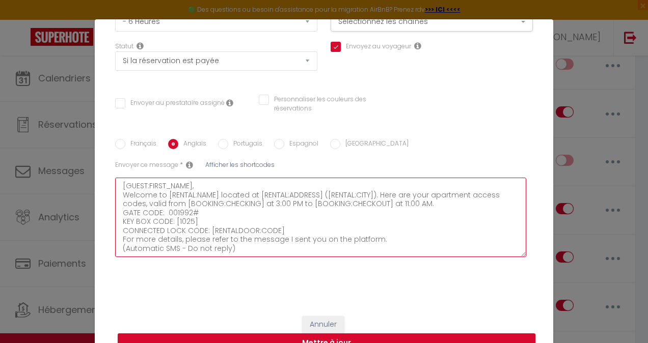
type textarea "[GUEST:FIRST_NAME], Welcome to [RENTAL:NAME] located at [RENTAL:ADDRESS] ([RENT…"
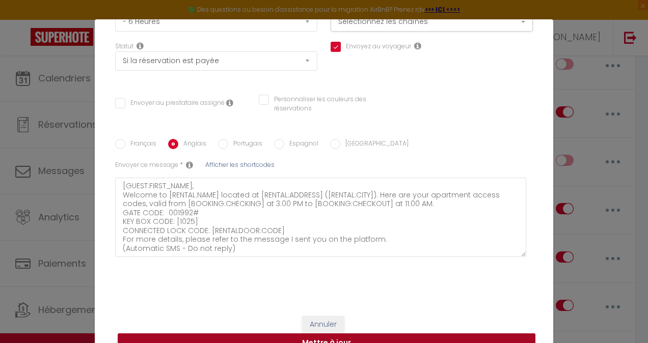
click at [393, 339] on button "Mettre à jour" at bounding box center [327, 343] width 418 height 19
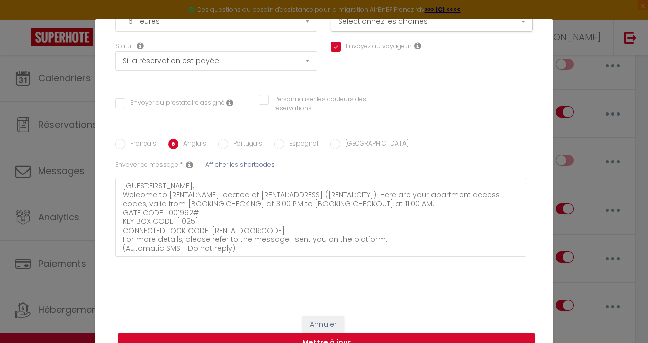
checkbox input "true"
checkbox input "false"
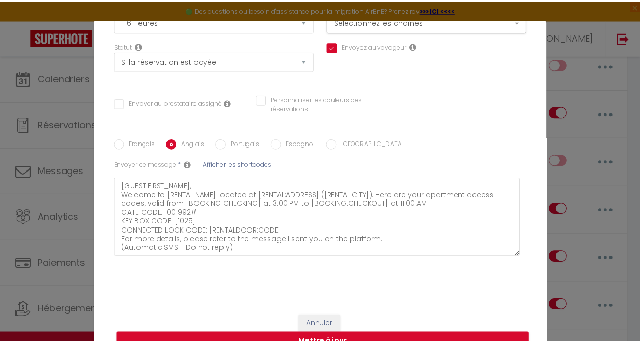
scroll to position [133, 0]
